Goal: Information Seeking & Learning: Learn about a topic

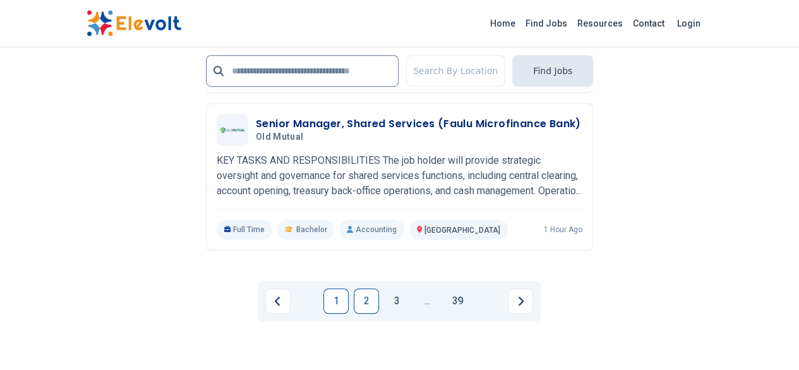
click at [360, 288] on link "2" at bounding box center [366, 300] width 25 height 25
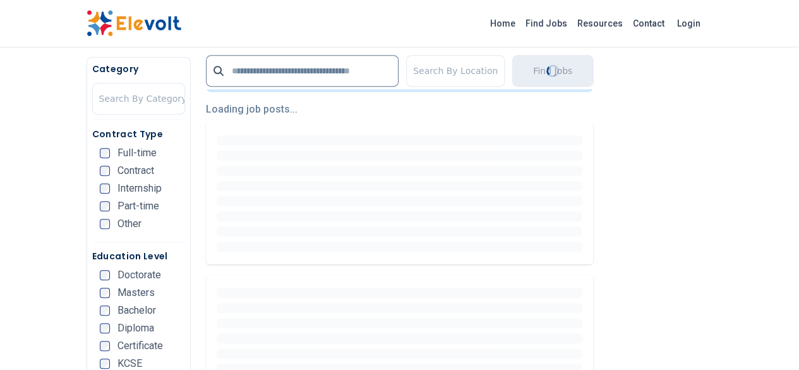
scroll to position [316, 0]
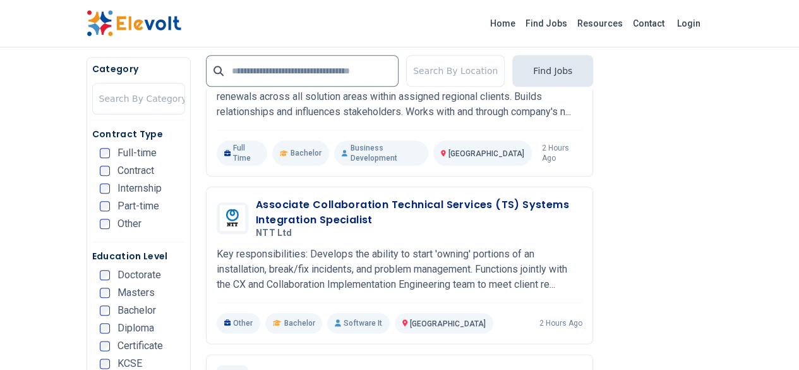
scroll to position [573, 0]
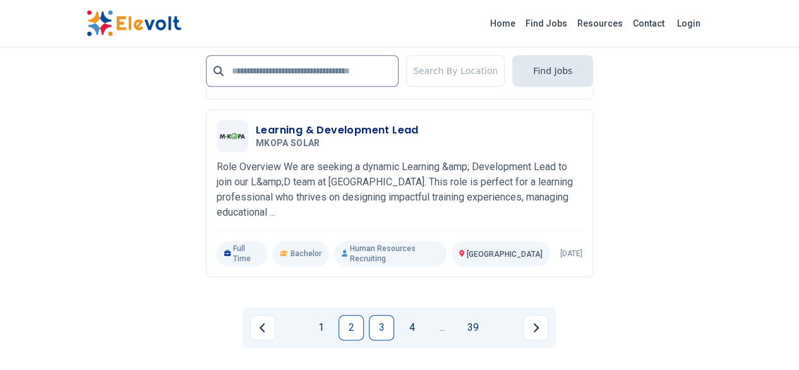
click at [373, 315] on link "3" at bounding box center [381, 327] width 25 height 25
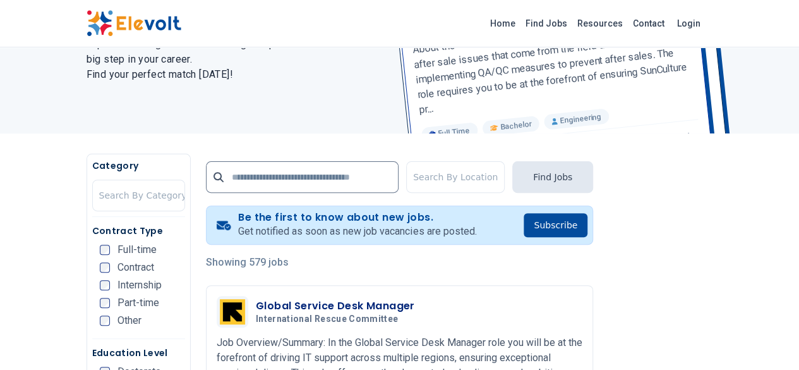
scroll to position [190, 0]
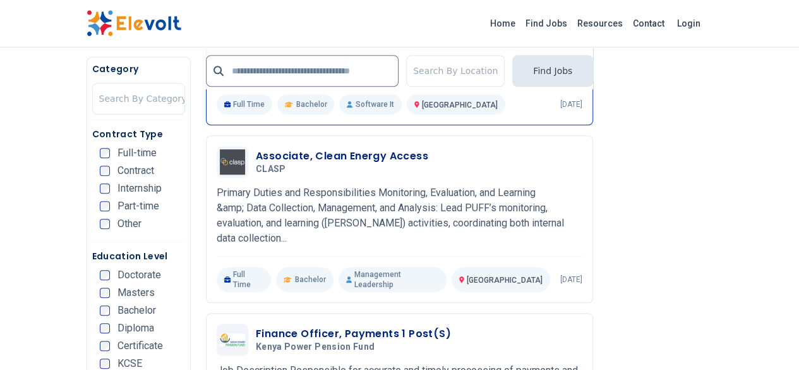
scroll to position [506, 0]
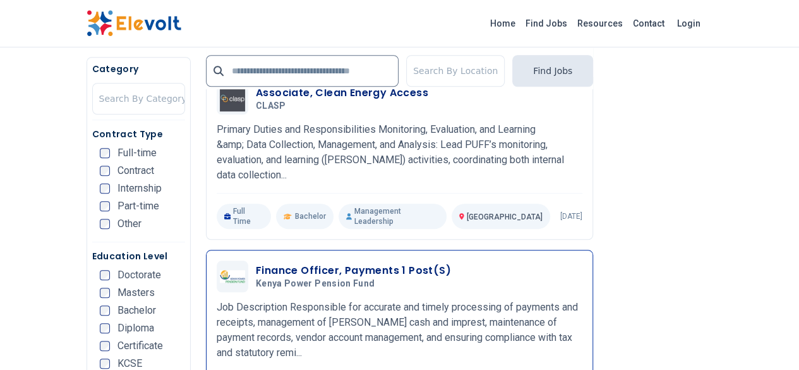
click at [339, 263] on h3 "Finance Officer, Payments 1 Post(s)" at bounding box center [353, 270] width 195 height 15
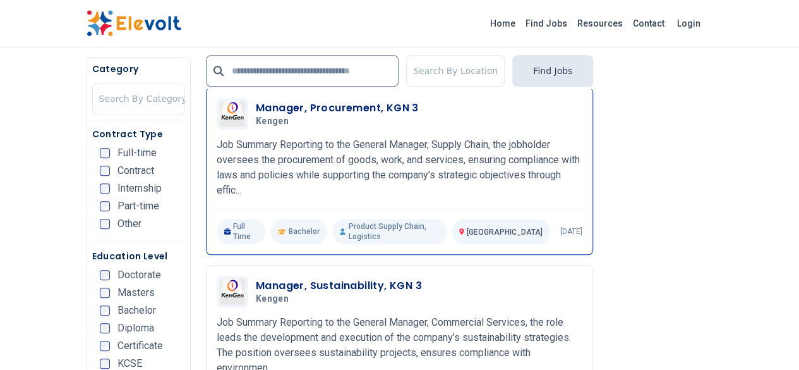
click at [320, 116] on h3 "Manager, Procurement, KGN 3" at bounding box center [337, 107] width 163 height 15
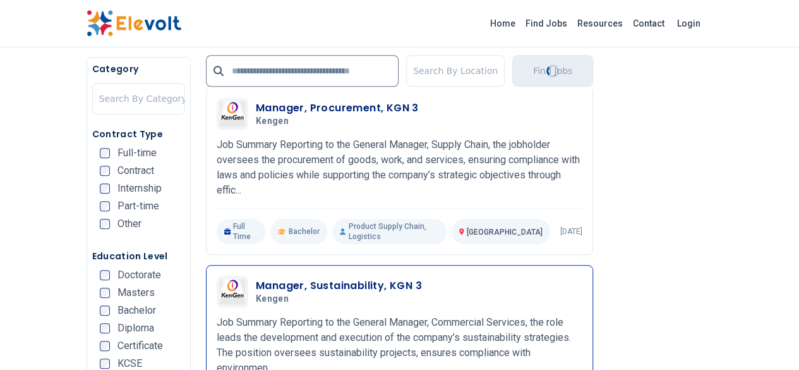
click at [301, 278] on h3 "Manager, Sustainability, KGN 3" at bounding box center [339, 285] width 166 height 15
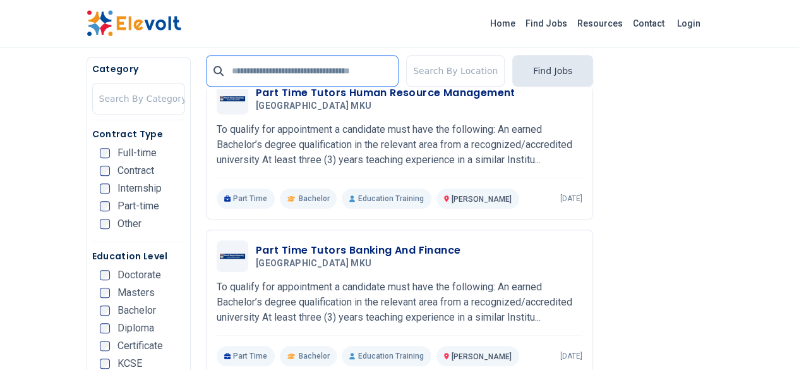
click at [278, 87] on input "text" at bounding box center [302, 71] width 193 height 32
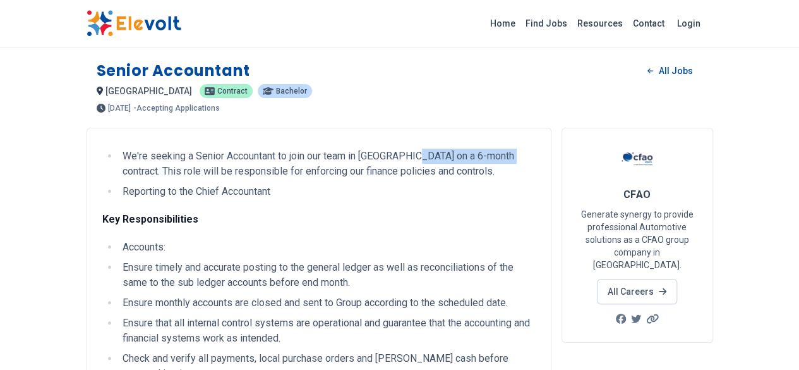
drag, startPoint x: 337, startPoint y: 154, endPoint x: 428, endPoint y: 151, distance: 90.4
click at [428, 151] on li "We're seeking a Senior Accountant to join our team in Nairobi on a 6-month cont…" at bounding box center [327, 164] width 417 height 30
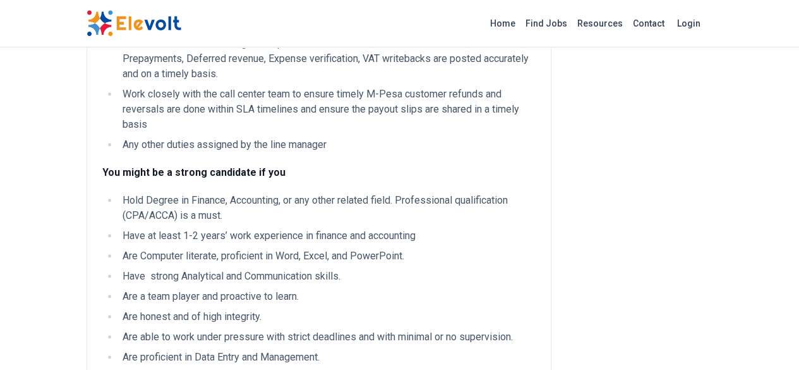
scroll to position [569, 0]
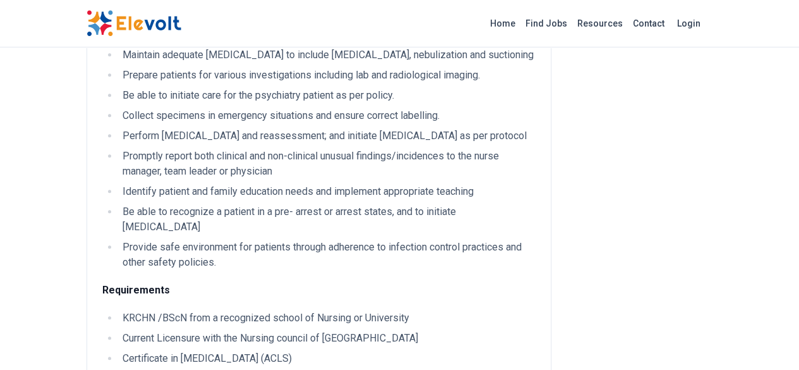
scroll to position [506, 0]
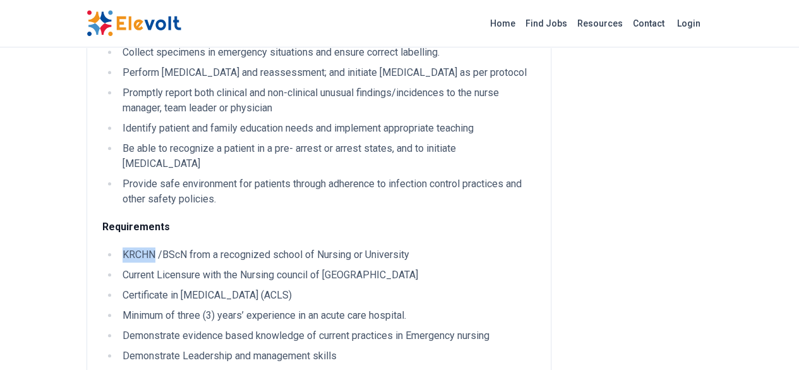
drag, startPoint x: 48, startPoint y: 162, endPoint x: 80, endPoint y: 164, distance: 32.3
click at [119, 247] on li "KRCHN /BScN from a recognized school of Nursing or University" at bounding box center [327, 254] width 417 height 15
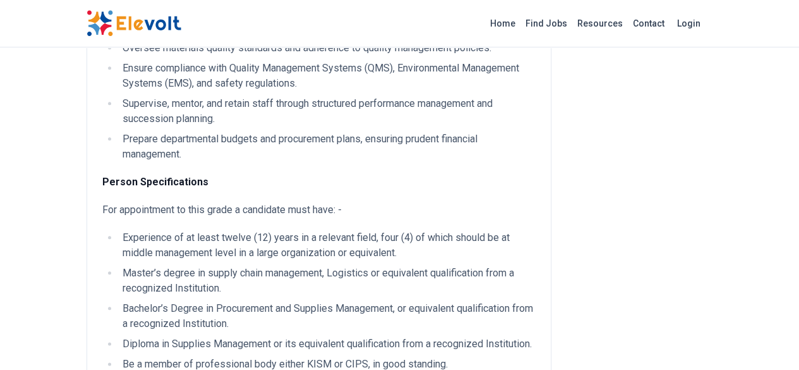
scroll to position [569, 0]
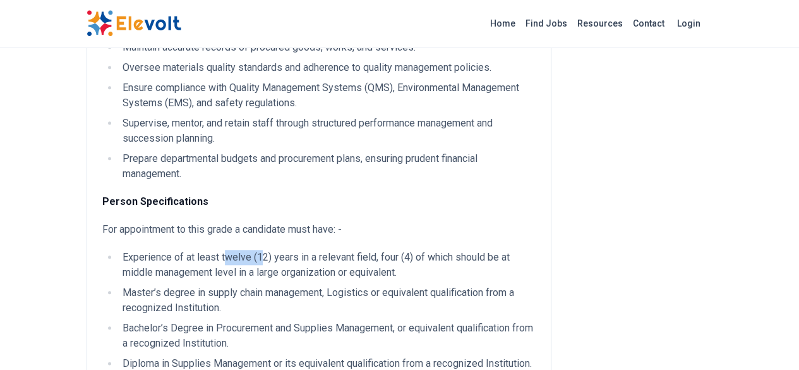
drag, startPoint x: 149, startPoint y: 167, endPoint x: 183, endPoint y: 166, distance: 34.2
click at [183, 250] on li "Experience of at least twelve (12) years in a relevant field, four (4) of which…" at bounding box center [327, 265] width 417 height 30
drag, startPoint x: 316, startPoint y: 338, endPoint x: 100, endPoint y: 336, distance: 216.2
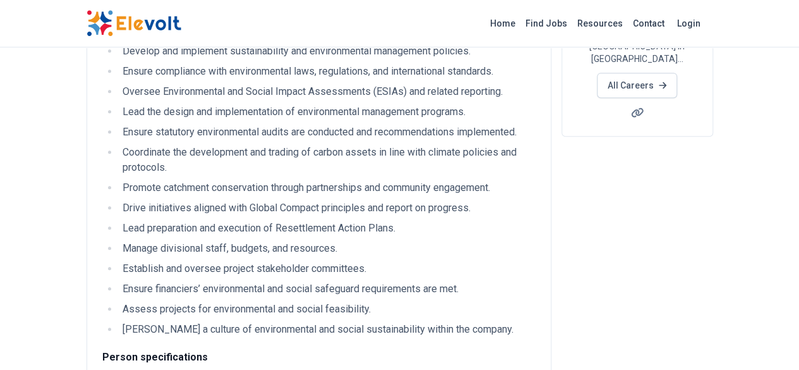
scroll to position [253, 0]
